Goal: Find specific page/section: Find specific page/section

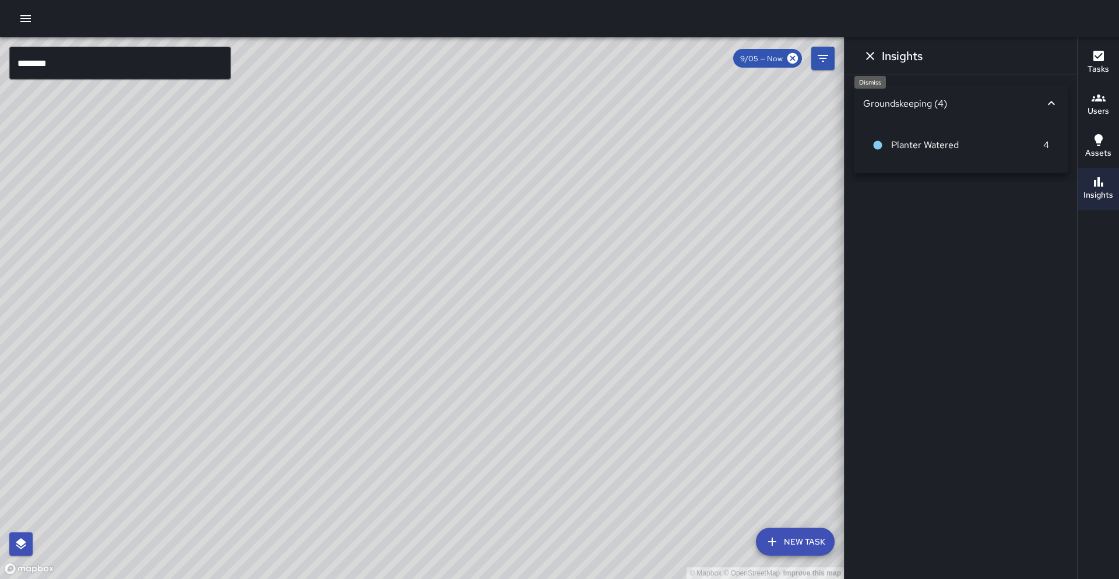
click at [871, 59] on icon "Dismiss" at bounding box center [870, 56] width 14 height 14
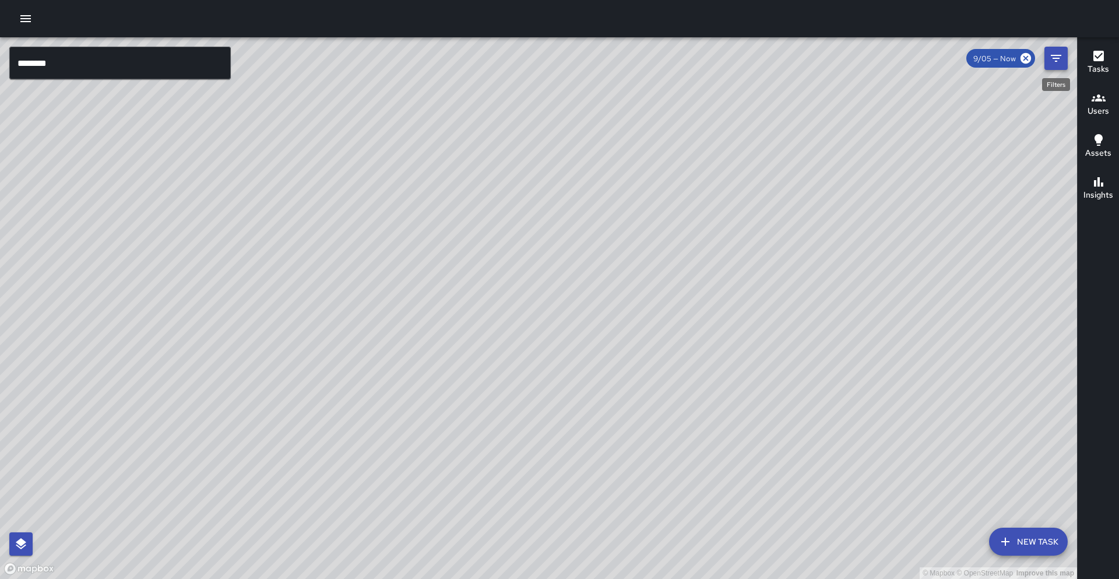
click at [1055, 65] on icon "Filters" at bounding box center [1056, 58] width 14 height 14
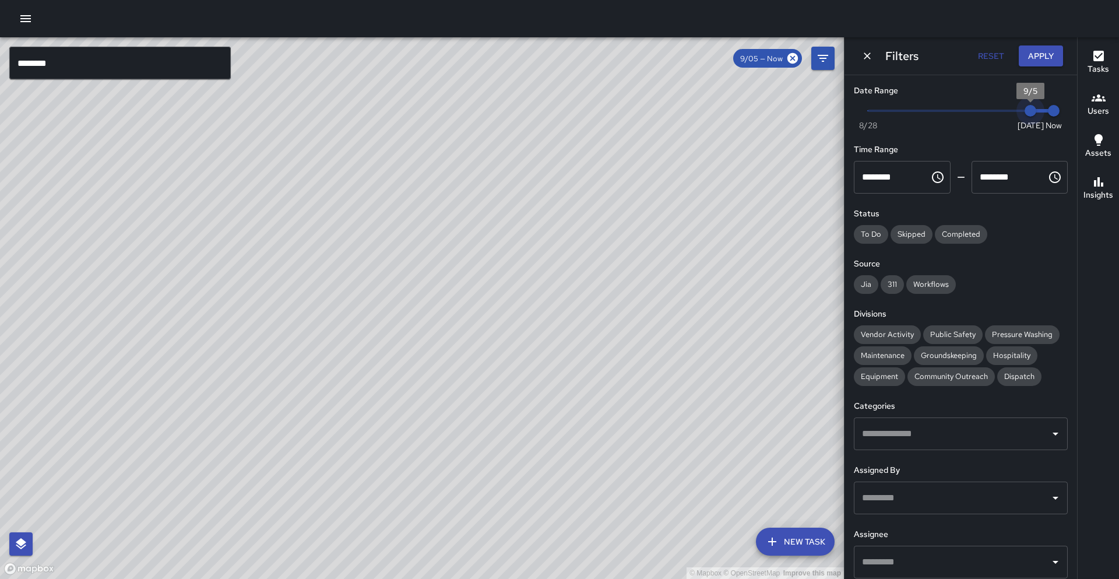
type input "*"
drag, startPoint x: 1031, startPoint y: 115, endPoint x: 1015, endPoint y: 117, distance: 16.4
click at [1013, 117] on span "9/4" at bounding box center [1007, 111] width 12 height 12
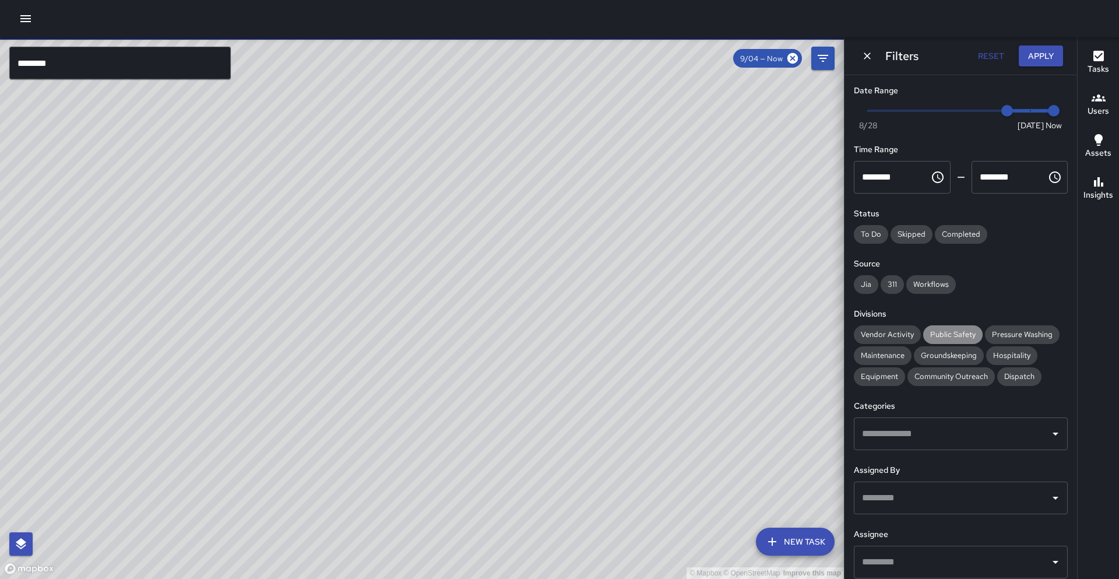
drag, startPoint x: 942, startPoint y: 335, endPoint x: 936, endPoint y: 334, distance: 6.4
click at [937, 334] on span "Public Safety" at bounding box center [952, 334] width 59 height 10
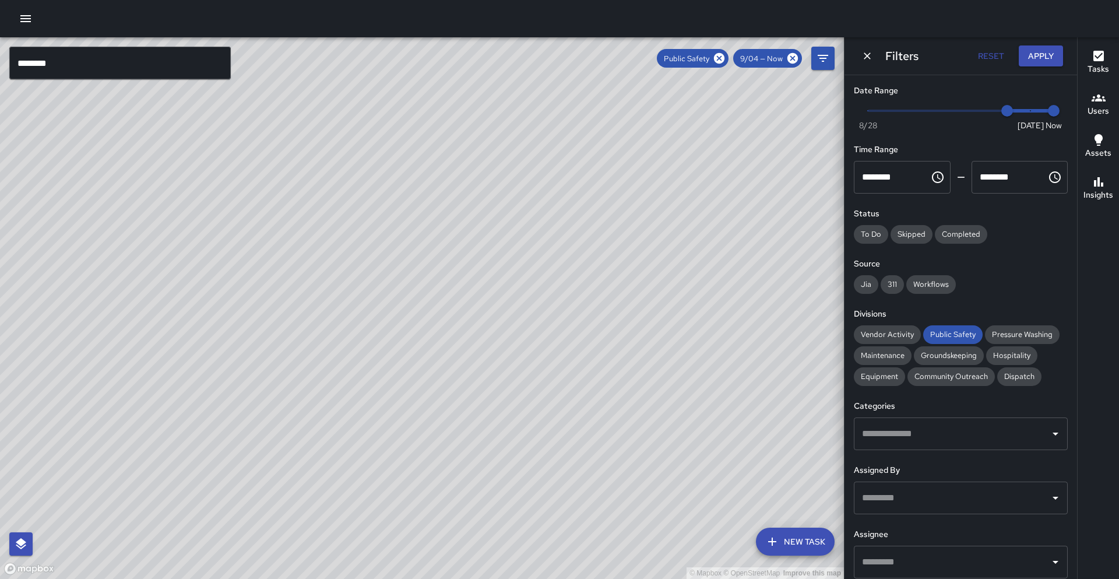
drag, startPoint x: 372, startPoint y: 304, endPoint x: 357, endPoint y: 315, distance: 18.4
click at [356, 315] on div "© Mapbox © OpenStreetMap Improve this map" at bounding box center [422, 307] width 844 height 541
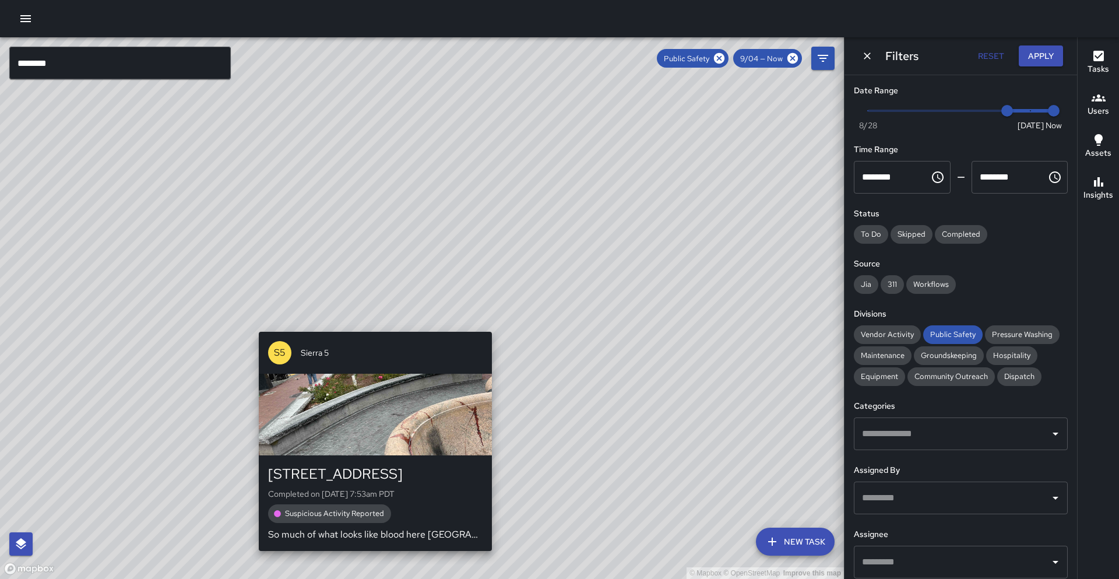
click at [371, 325] on div "© Mapbox © OpenStreetMap Improve this map S5 [GEOGRAPHIC_DATA] Completed on [DA…" at bounding box center [422, 307] width 844 height 541
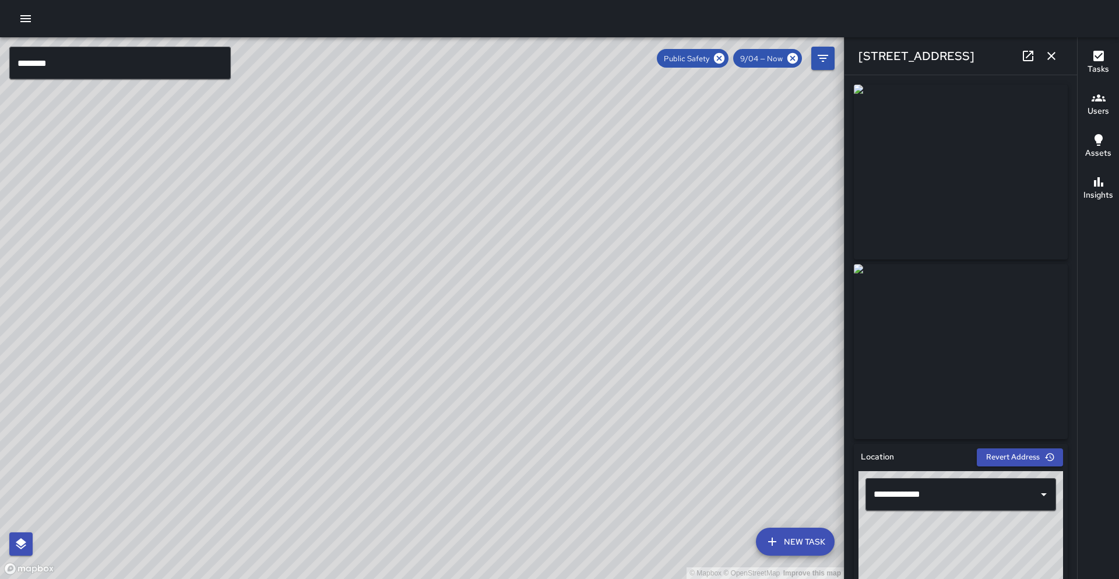
click at [1035, 58] on link at bounding box center [1027, 55] width 23 height 23
click at [369, 129] on div "© Mapbox © OpenStreetMap Improve this map" at bounding box center [422, 307] width 844 height 541
drag, startPoint x: 369, startPoint y: 129, endPoint x: 333, endPoint y: 283, distance: 158.7
click at [333, 283] on div "© Mapbox © OpenStreetMap Improve this map" at bounding box center [422, 307] width 844 height 541
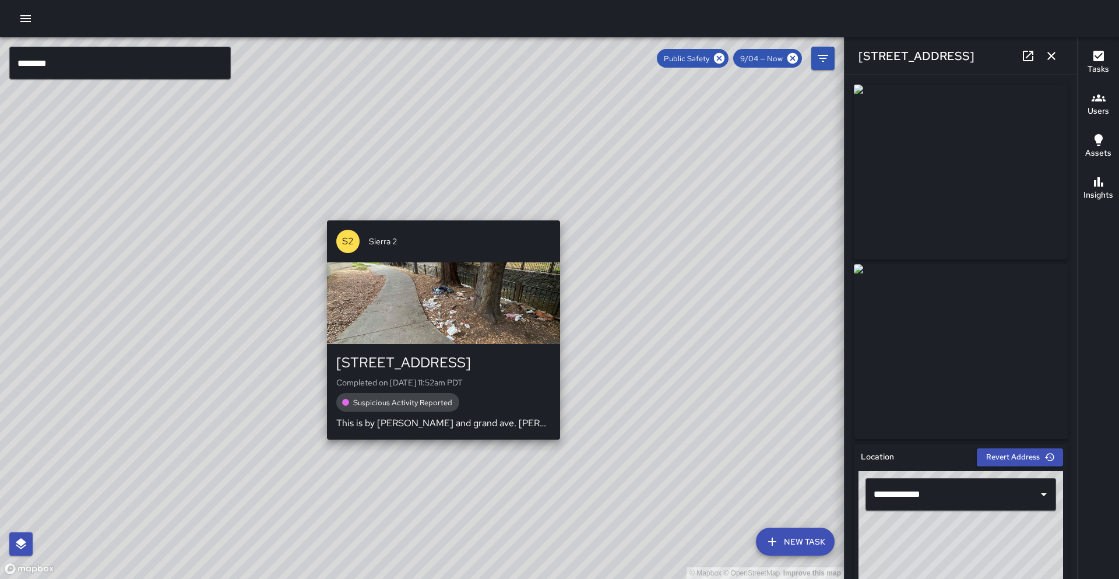
click at [438, 213] on div "© Mapbox © OpenStreetMap Improve this map S2 Sierra [GEOGRAPHIC_DATA][STREET_AD…" at bounding box center [422, 307] width 844 height 541
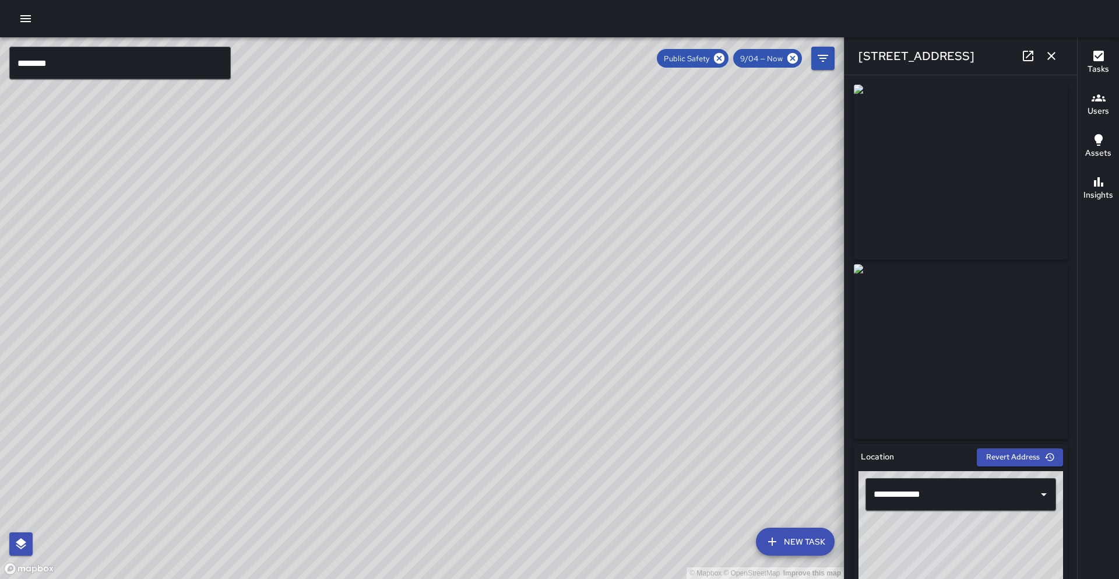
click at [1022, 57] on icon at bounding box center [1028, 56] width 14 height 14
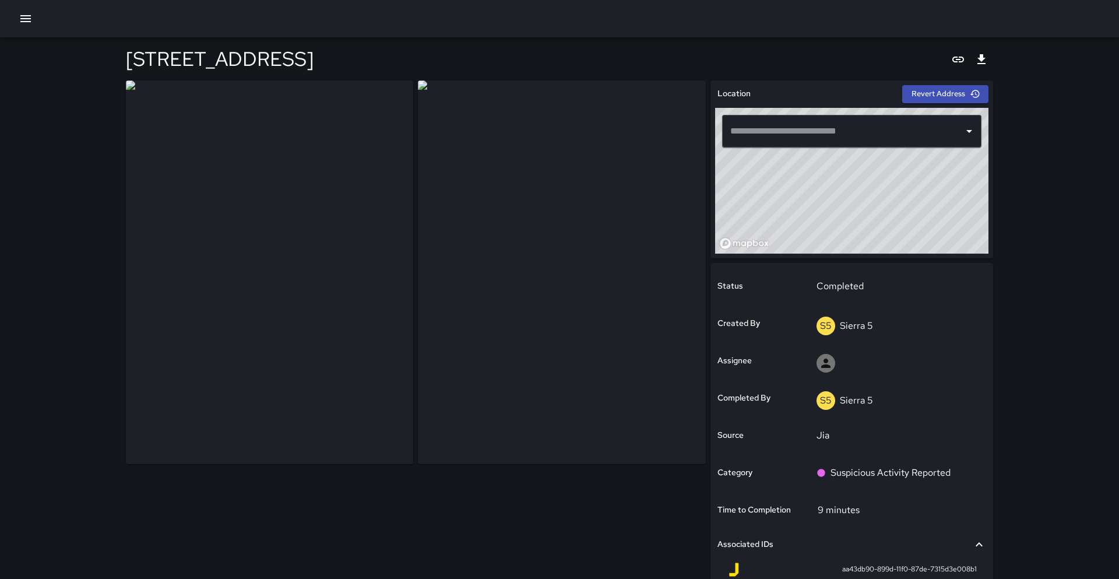
type input "**********"
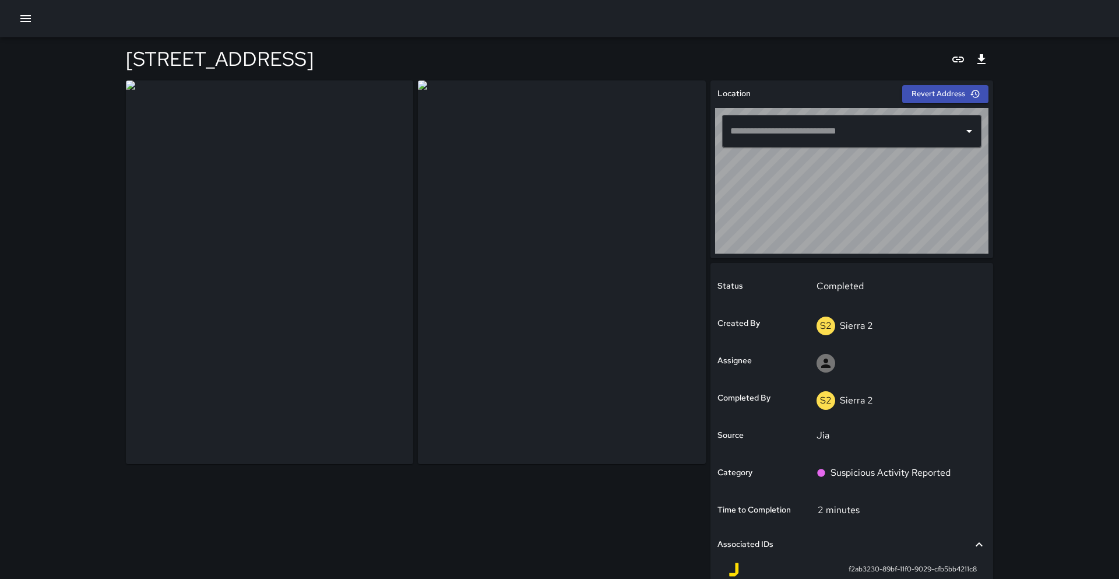
type input "**********"
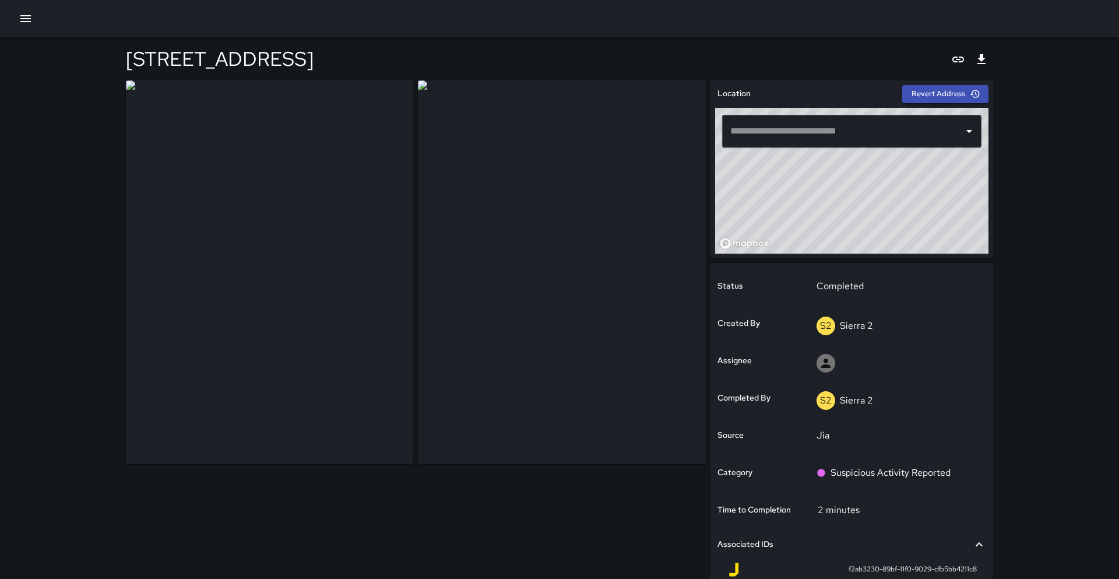
type input "**********"
